Goal: Navigation & Orientation: Find specific page/section

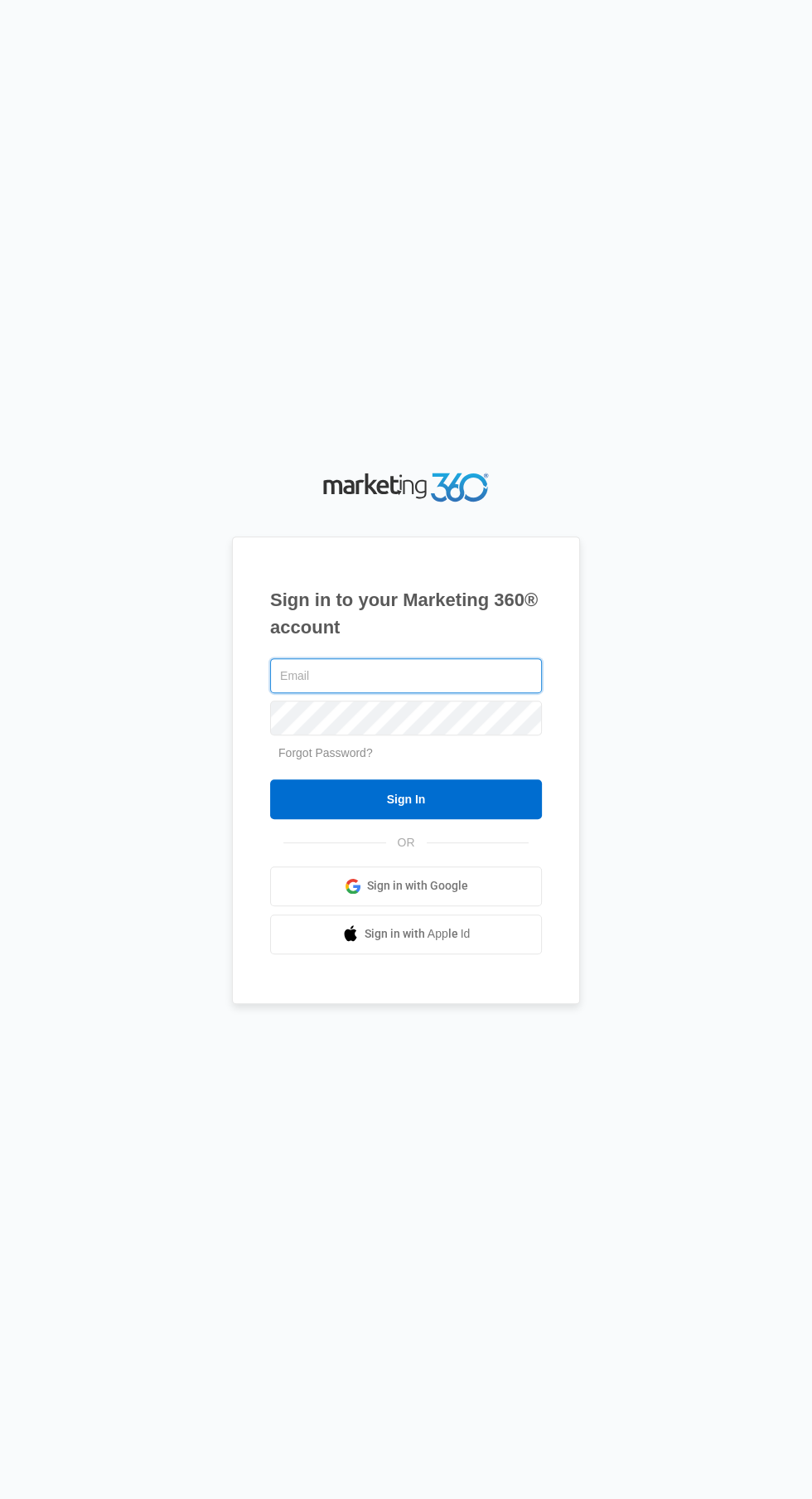
type input "[PERSON_NAME][EMAIL_ADDRESS][DOMAIN_NAME]"
click at [270, 779] on input "Sign In" at bounding box center [406, 799] width 272 height 40
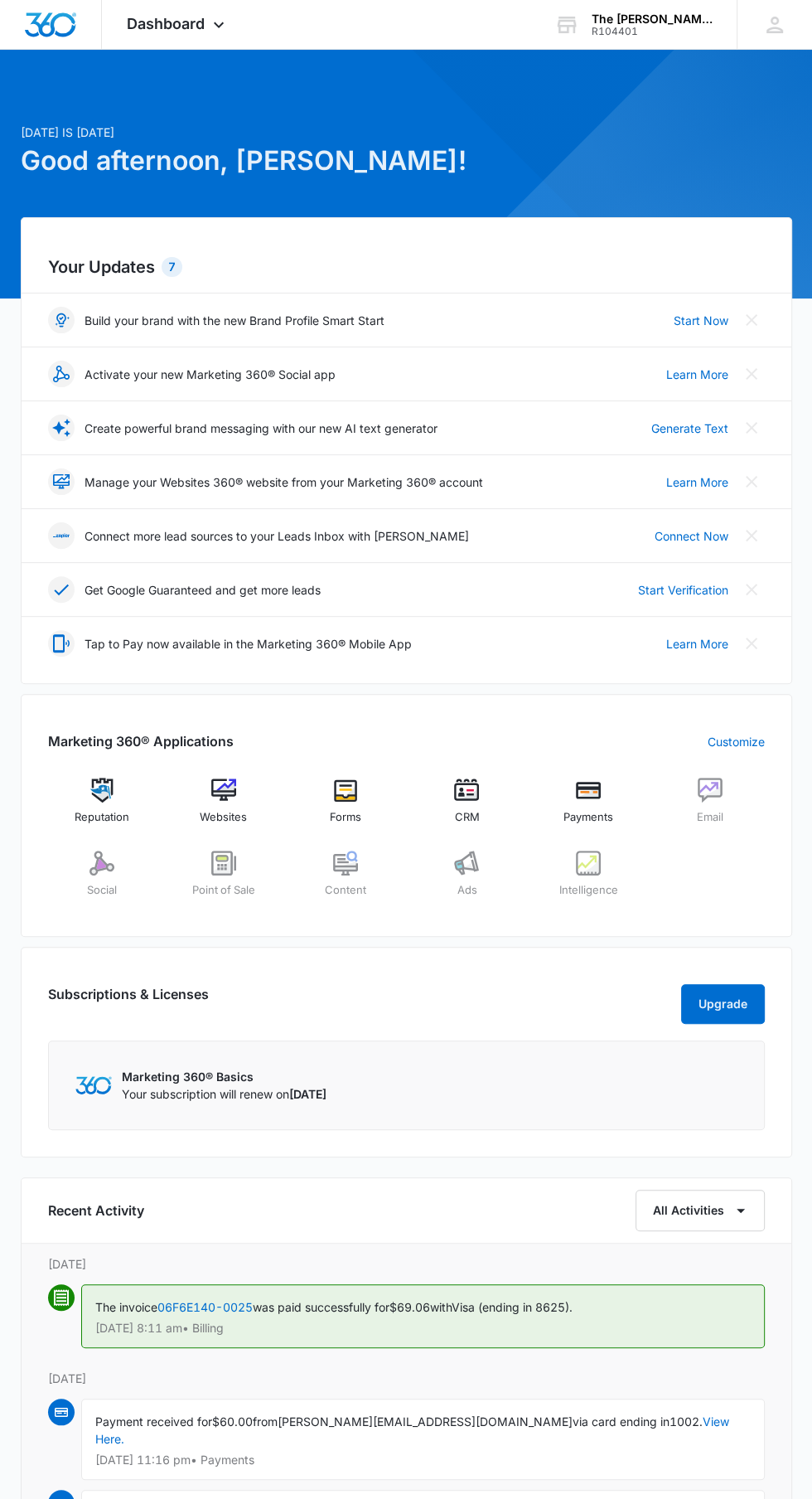
click at [142, 249] on div "Your Updates 7 Build your brand with the new Brand Profile Smart Start Start No…" at bounding box center [406, 450] width 772 height 466
click at [155, 265] on h2 "Your Updates 7" at bounding box center [407, 267] width 717 height 25
click at [219, 24] on icon at bounding box center [218, 29] width 20 height 20
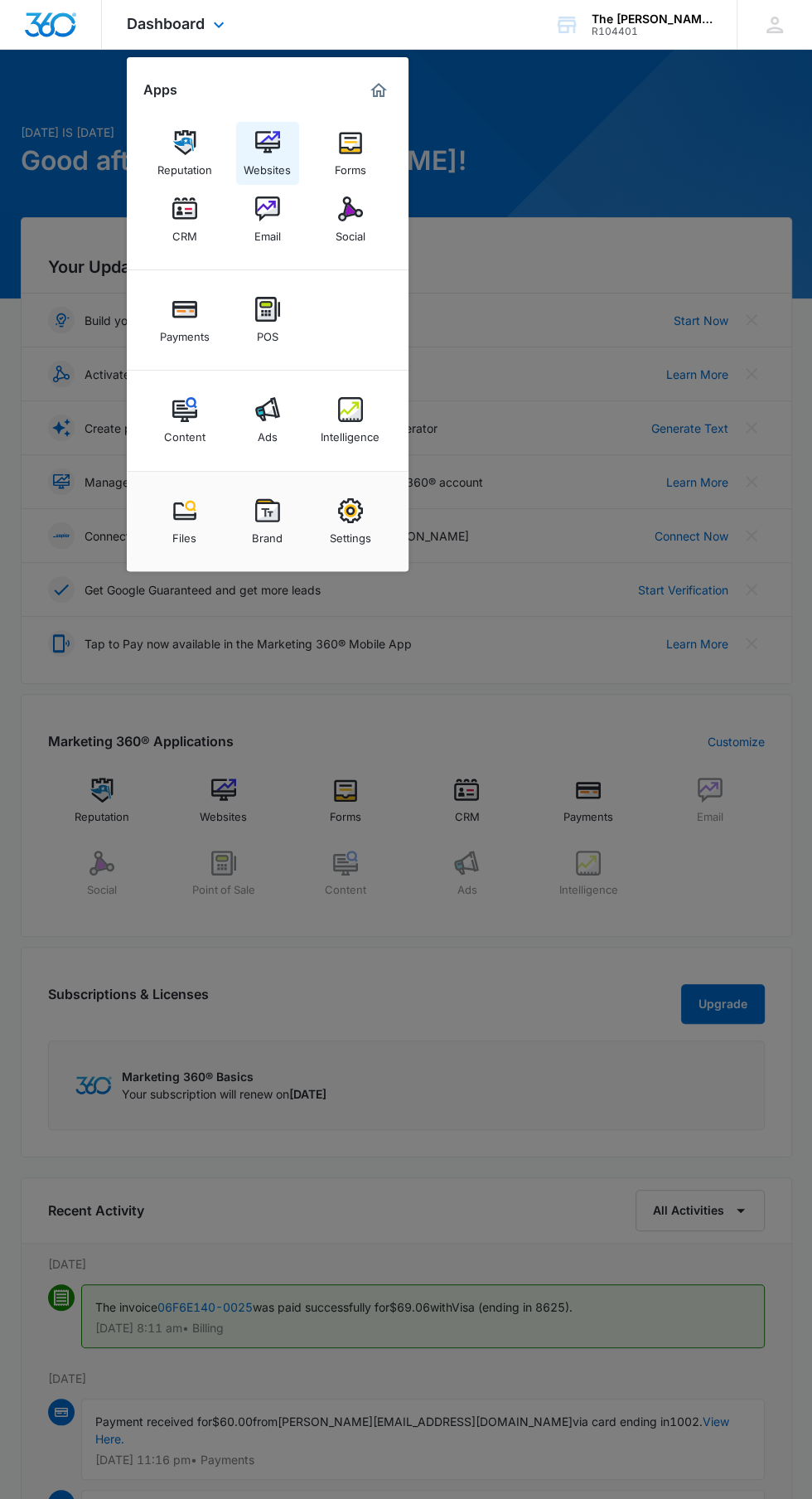
click at [288, 153] on link "Websites" at bounding box center [268, 154] width 63 height 63
